Goal: Task Accomplishment & Management: Use online tool/utility

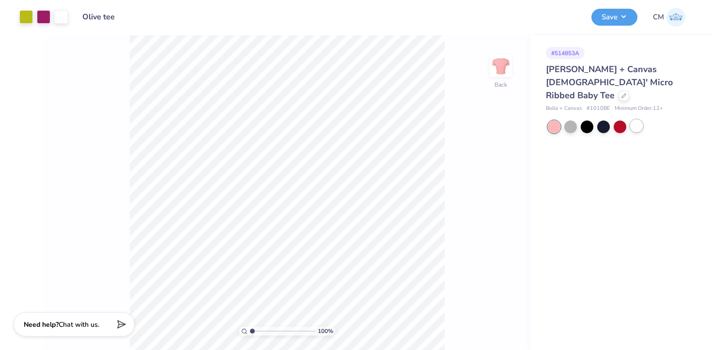
click at [639, 120] on div at bounding box center [636, 126] width 13 height 13
click at [616, 16] on button "Save" at bounding box center [614, 15] width 46 height 17
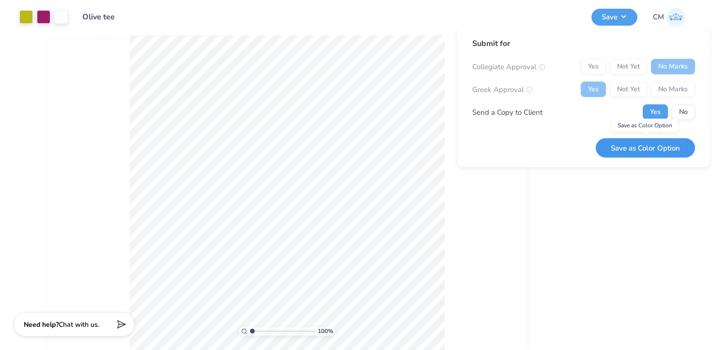
click at [637, 146] on button "Save as Color Option" at bounding box center [644, 148] width 99 height 20
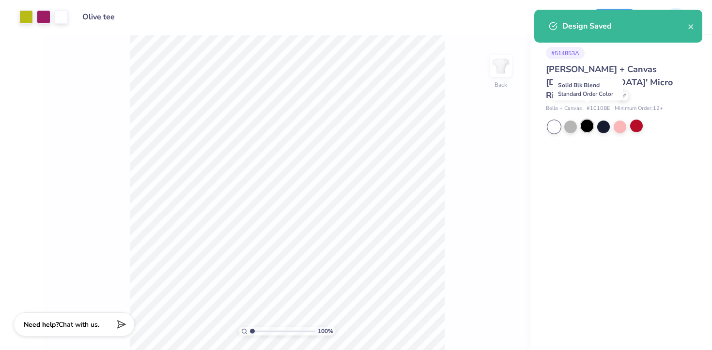
click at [587, 120] on div at bounding box center [586, 126] width 13 height 13
click at [582, 120] on div at bounding box center [586, 126] width 13 height 13
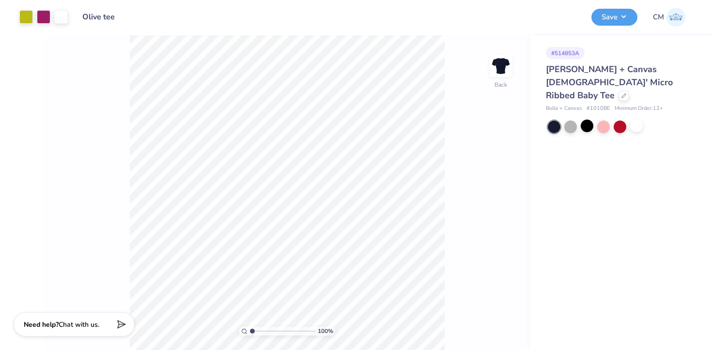
click at [606, 14] on div "Design Saved" at bounding box center [618, 30] width 172 height 44
click at [609, 10] on button "Save" at bounding box center [614, 15] width 46 height 17
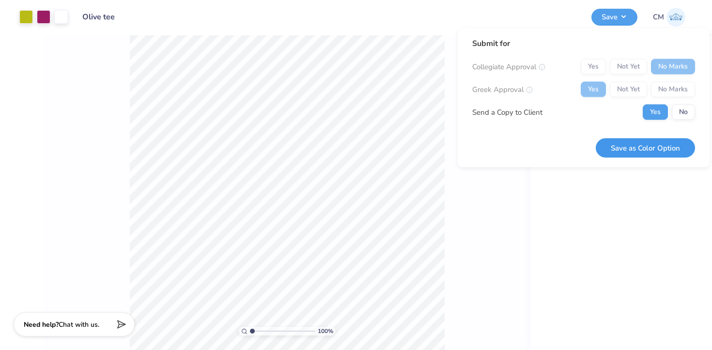
click at [633, 148] on button "Save as Color Option" at bounding box center [644, 148] width 99 height 20
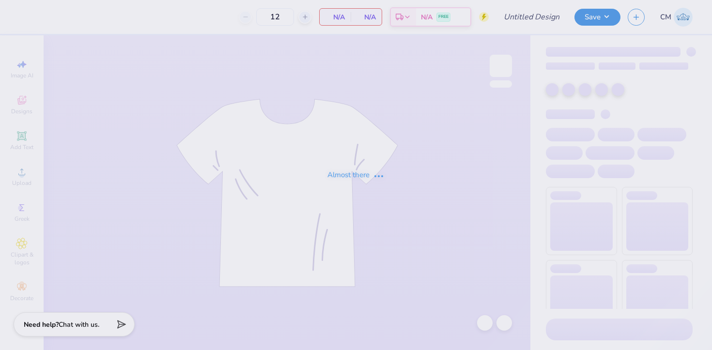
type input "Olive tee"
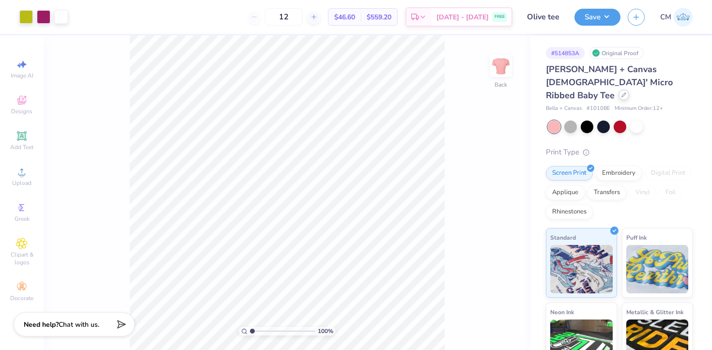
click at [621, 92] on icon at bounding box center [623, 94] width 5 height 5
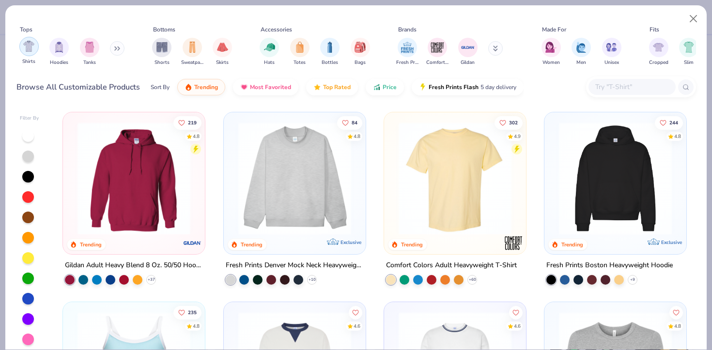
click at [28, 51] on img "filter for Shirts" at bounding box center [28, 46] width 11 height 11
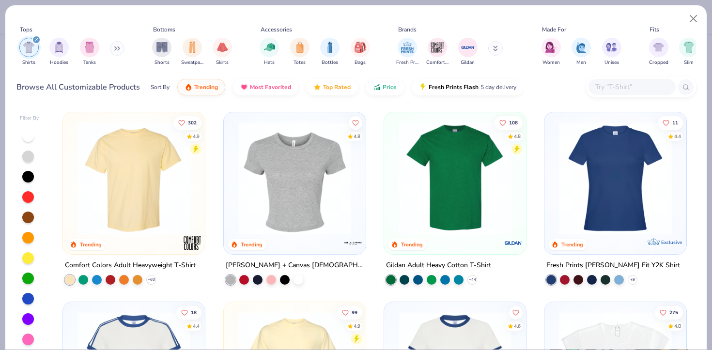
click at [617, 88] on input "text" at bounding box center [631, 86] width 75 height 11
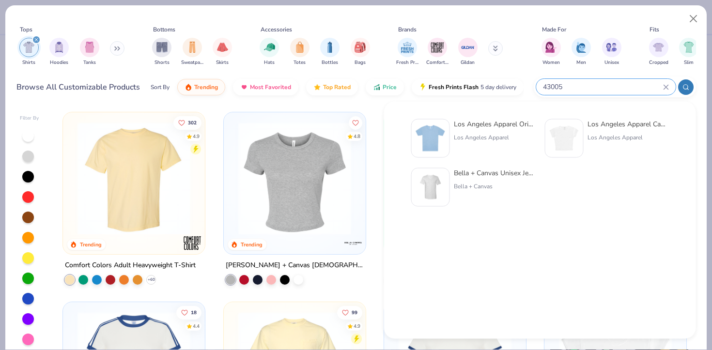
type input "43005"
click at [489, 126] on div "Los Angeles Apparel Original Baby Rib Tee" at bounding box center [494, 124] width 81 height 10
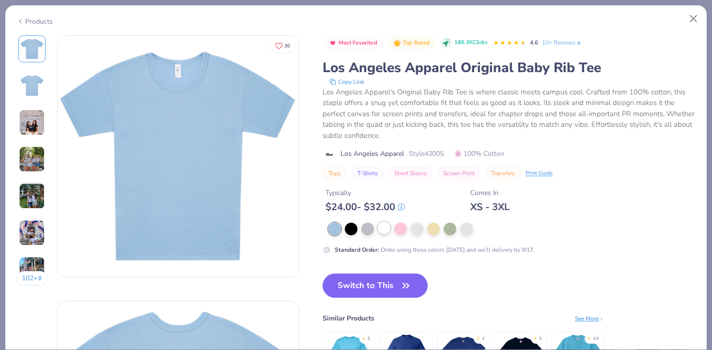
click at [383, 231] on div at bounding box center [384, 228] width 13 height 13
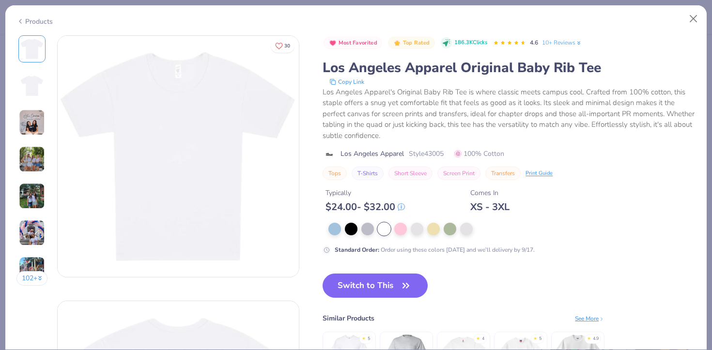
click at [31, 122] on img at bounding box center [32, 122] width 26 height 26
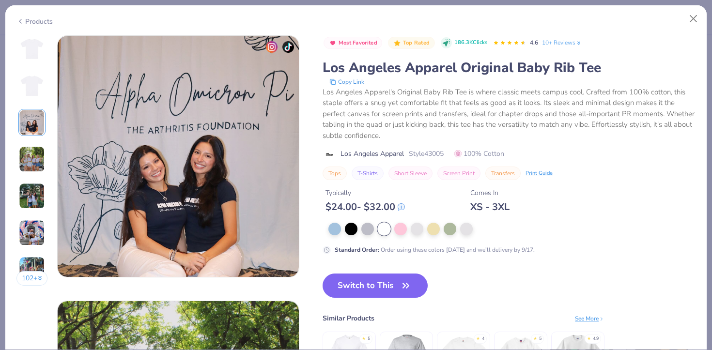
click at [31, 146] on div at bounding box center [31, 159] width 27 height 27
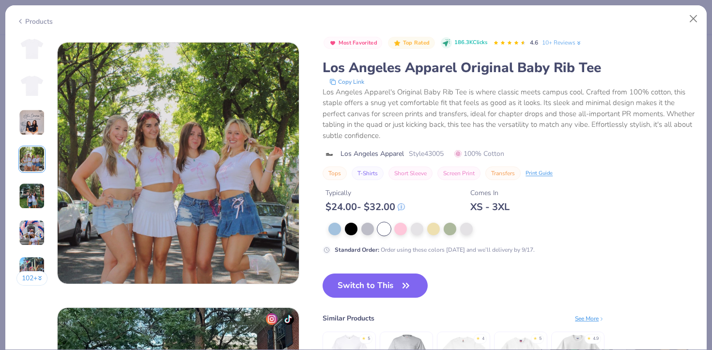
scroll to position [796, 0]
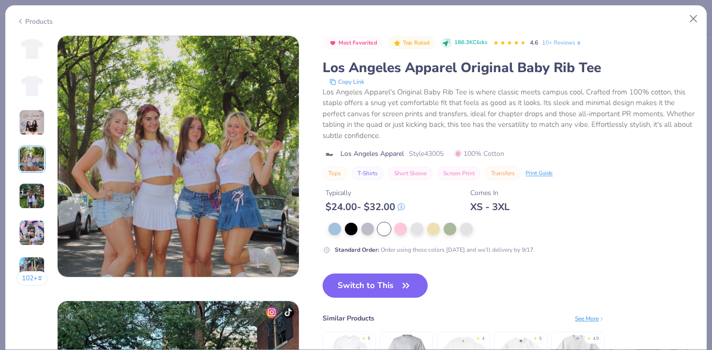
click at [32, 175] on div "102 +" at bounding box center [31, 164] width 31 height 258
click at [32, 201] on img at bounding box center [32, 196] width 26 height 26
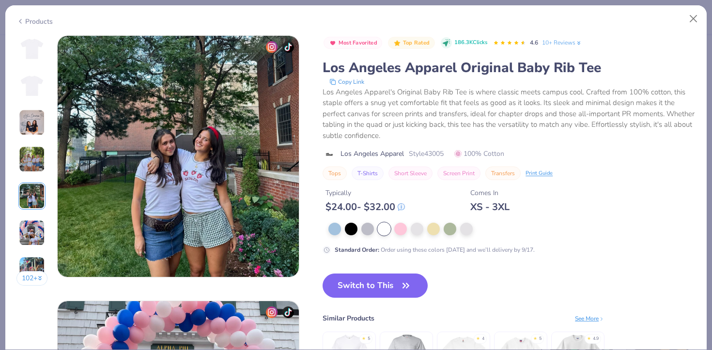
click at [33, 225] on img at bounding box center [32, 233] width 26 height 26
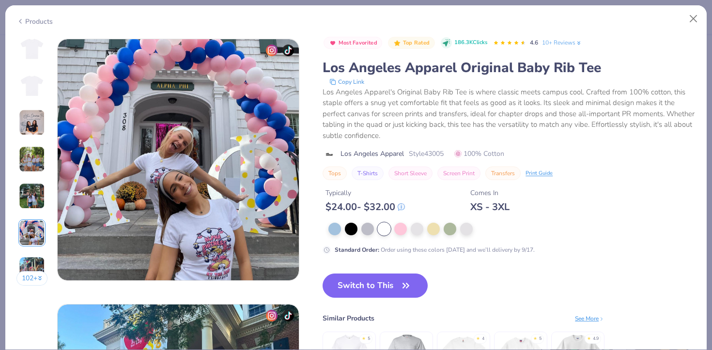
scroll to position [1326, 0]
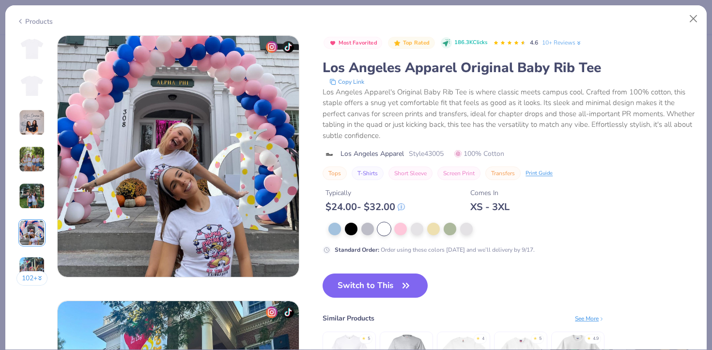
click at [32, 254] on div "102 +" at bounding box center [31, 164] width 31 height 258
click at [30, 228] on img at bounding box center [32, 233] width 26 height 26
click at [30, 203] on img at bounding box center [32, 196] width 26 height 26
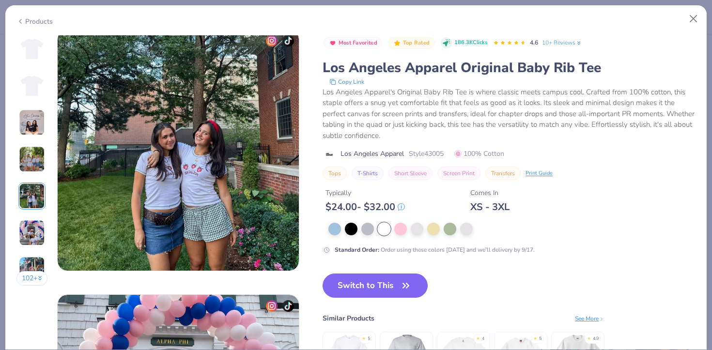
scroll to position [1061, 0]
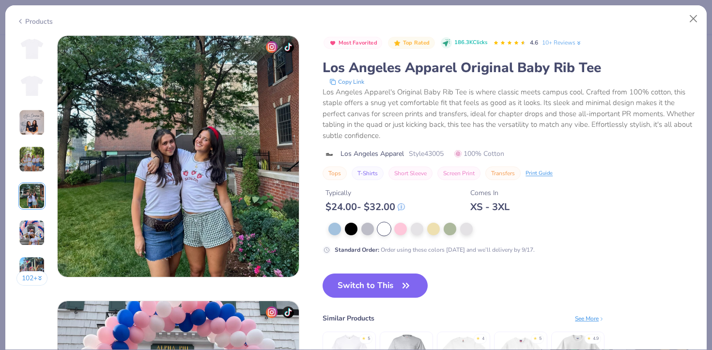
click at [28, 178] on div "102 +" at bounding box center [31, 164] width 31 height 258
click at [33, 152] on img at bounding box center [32, 159] width 26 height 26
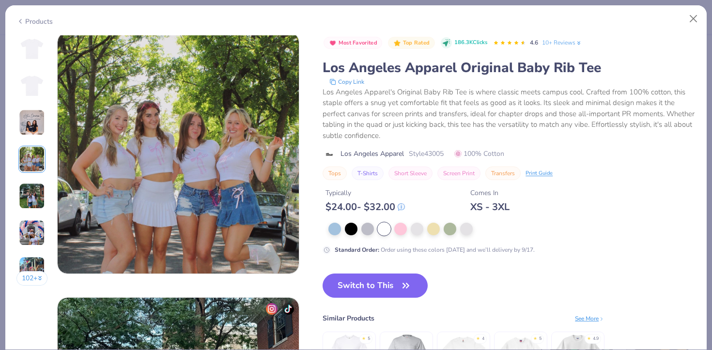
scroll to position [796, 0]
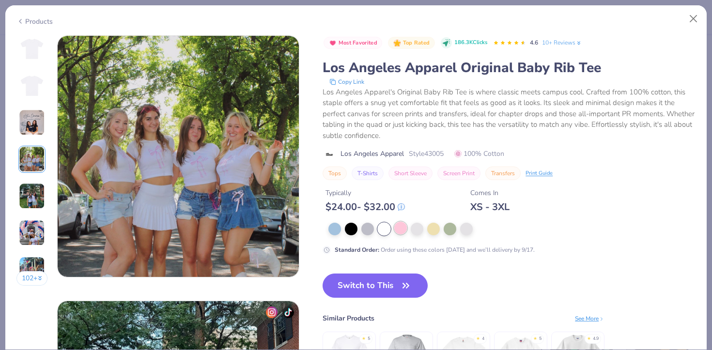
click at [396, 228] on div at bounding box center [400, 228] width 13 height 13
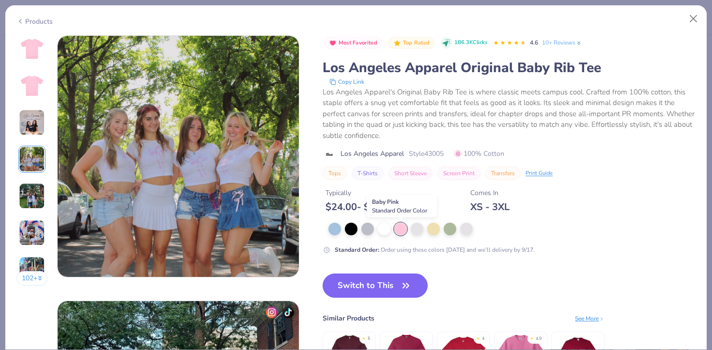
click at [404, 228] on div at bounding box center [400, 229] width 13 height 13
click at [380, 227] on div at bounding box center [384, 228] width 13 height 13
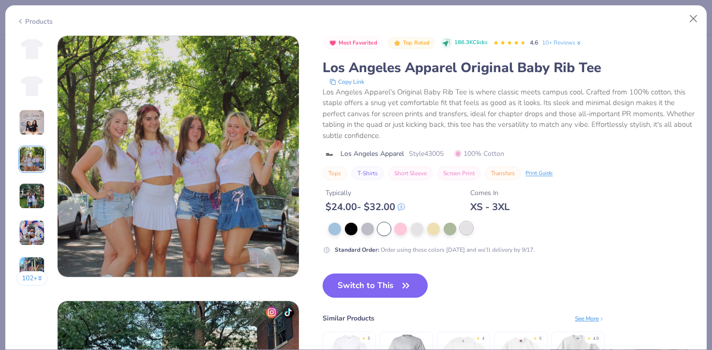
click at [467, 226] on div at bounding box center [466, 228] width 13 height 13
click at [380, 227] on div at bounding box center [384, 228] width 13 height 13
click at [368, 279] on button "Switch to This" at bounding box center [374, 286] width 105 height 24
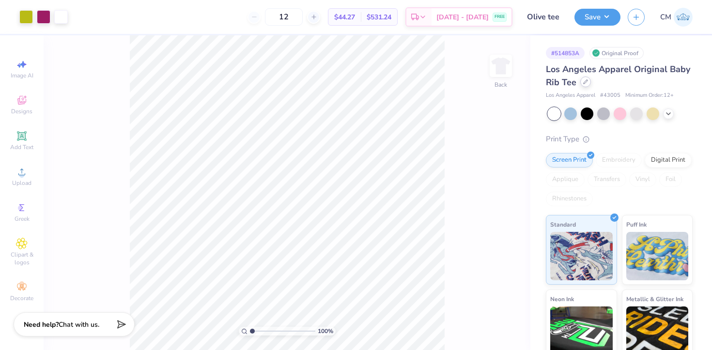
click at [584, 84] on icon at bounding box center [585, 81] width 5 height 5
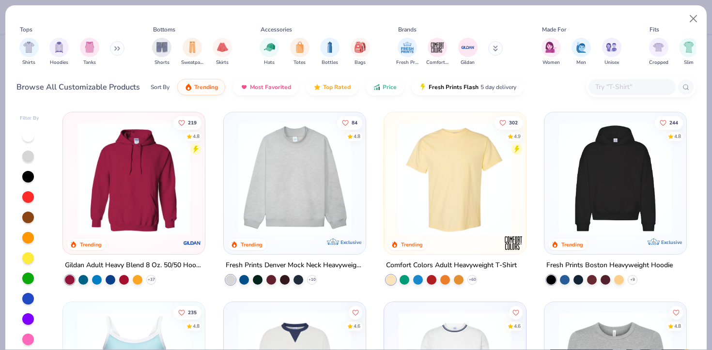
click at [615, 87] on input "text" at bounding box center [631, 86] width 75 height 11
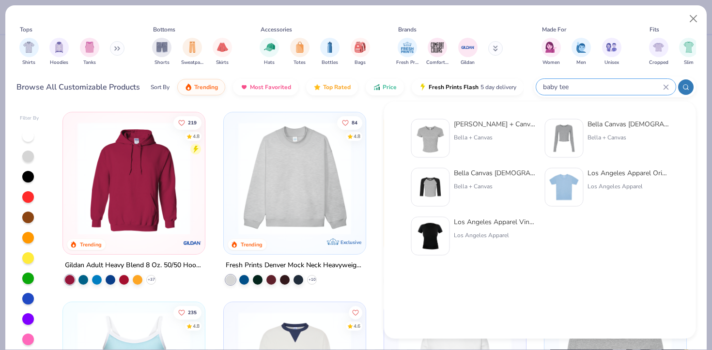
type input "baby tee"
click at [466, 124] on div "[PERSON_NAME] + Canvas [DEMOGRAPHIC_DATA]' Micro Ribbed Baby Tee" at bounding box center [494, 124] width 81 height 10
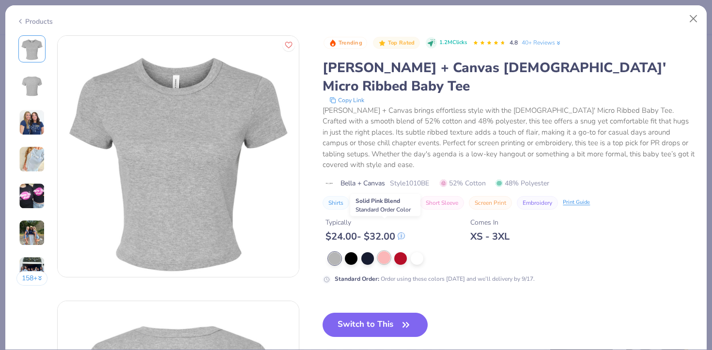
click at [379, 251] on div at bounding box center [384, 257] width 13 height 13
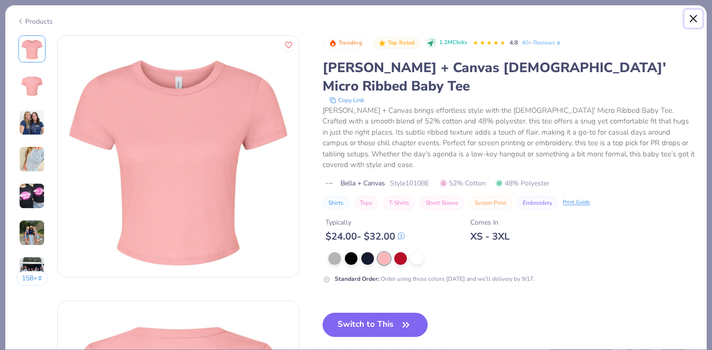
click at [690, 20] on button "Close" at bounding box center [693, 19] width 18 height 18
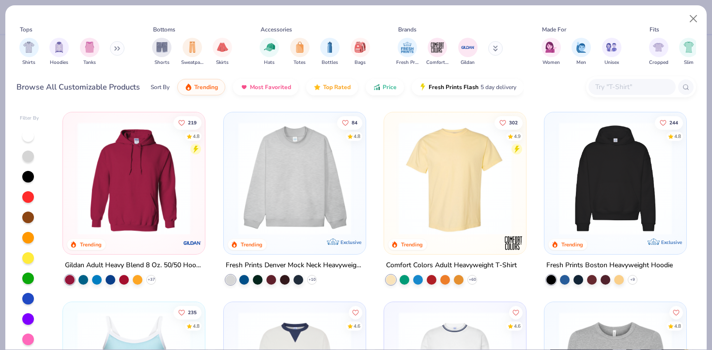
click at [608, 90] on input "text" at bounding box center [631, 86] width 75 height 11
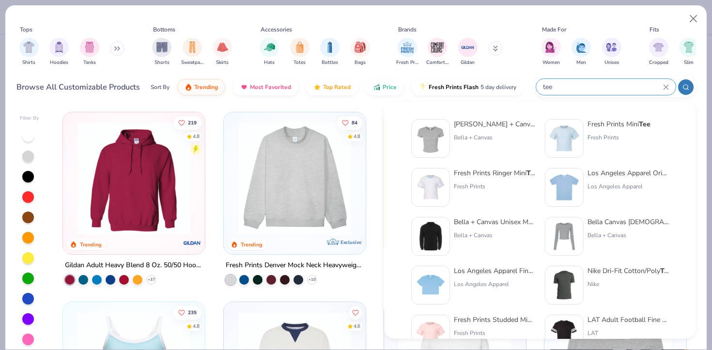
type input "tee"
click at [596, 127] on div "Fresh Prints Mini Tee" at bounding box center [618, 124] width 63 height 10
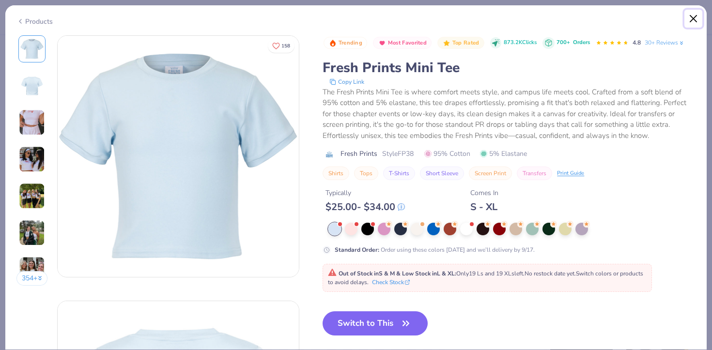
click at [689, 21] on button "Close" at bounding box center [693, 19] width 18 height 18
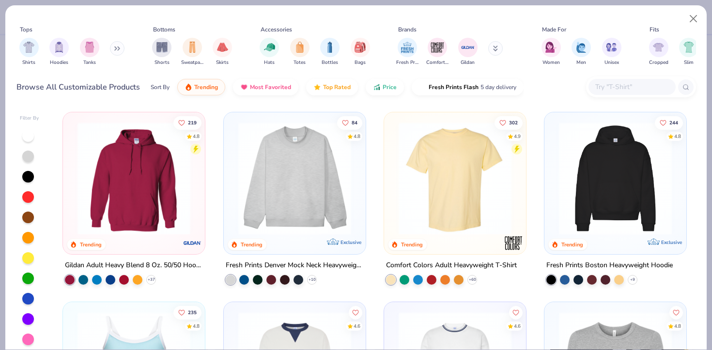
click at [607, 84] on input "text" at bounding box center [631, 86] width 75 height 11
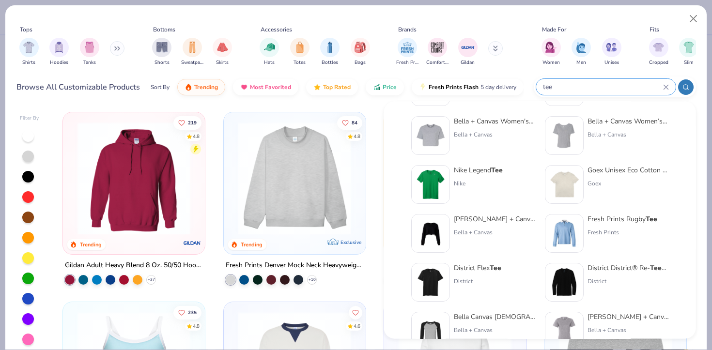
scroll to position [397, 0]
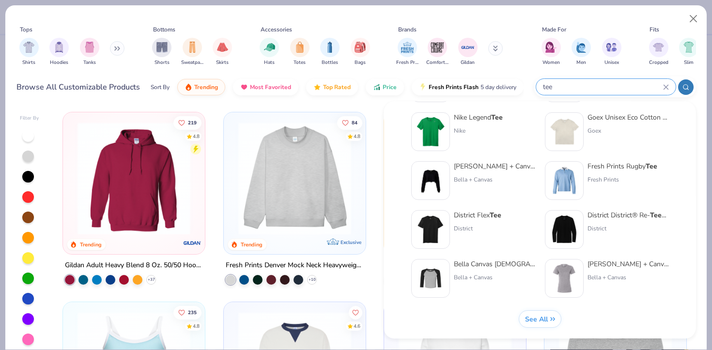
type input "tee"
